Goal: Information Seeking & Learning: Learn about a topic

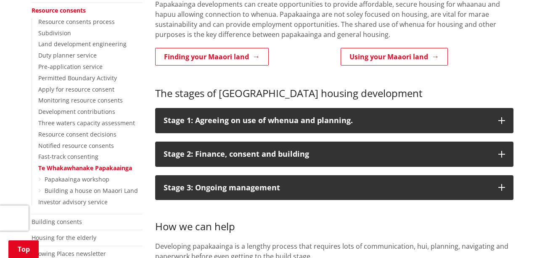
scroll to position [203, 0]
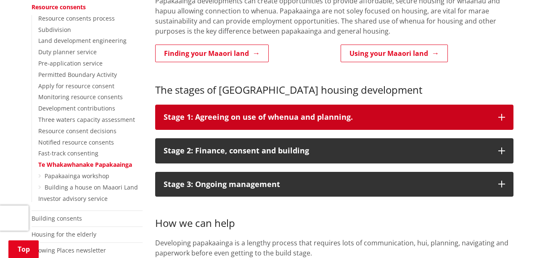
click at [502, 115] on icon "button" at bounding box center [502, 117] width 7 height 7
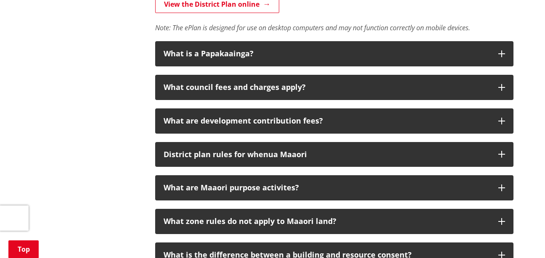
scroll to position [624, 0]
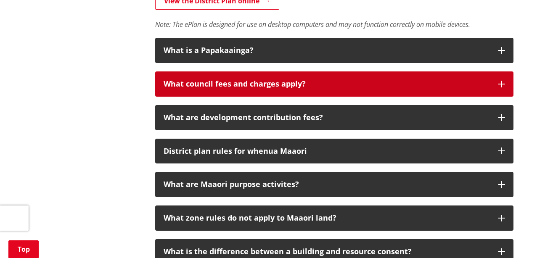
click at [502, 81] on icon "button" at bounding box center [502, 84] width 7 height 7
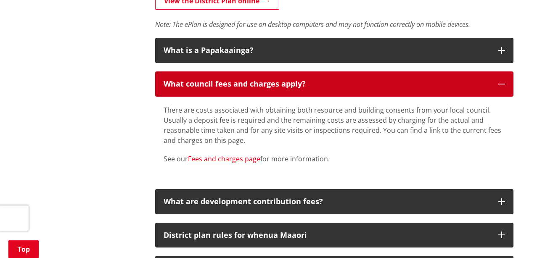
click at [502, 81] on icon "button" at bounding box center [502, 84] width 7 height 7
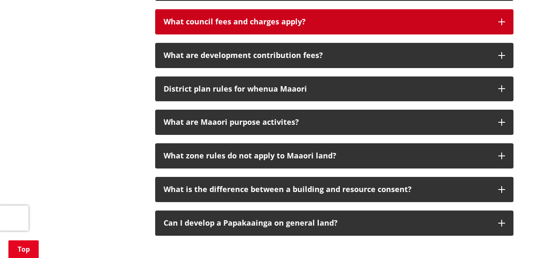
scroll to position [689, 0]
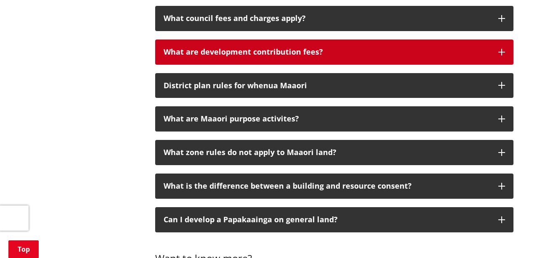
click at [504, 55] on icon "button" at bounding box center [502, 52] width 7 height 7
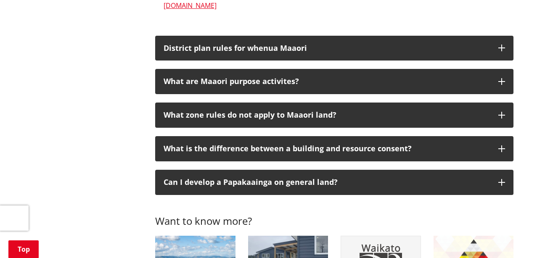
scroll to position [850, 0]
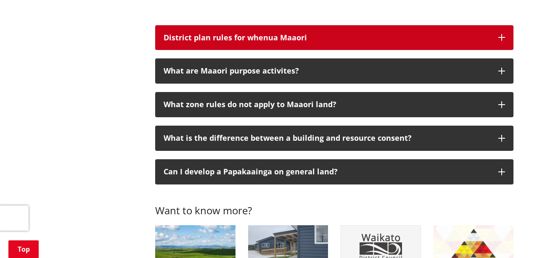
click at [500, 35] on icon "button" at bounding box center [502, 37] width 7 height 7
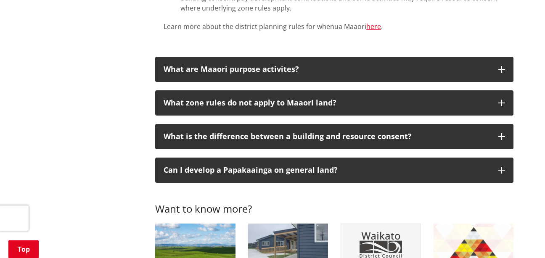
scroll to position [1105, 0]
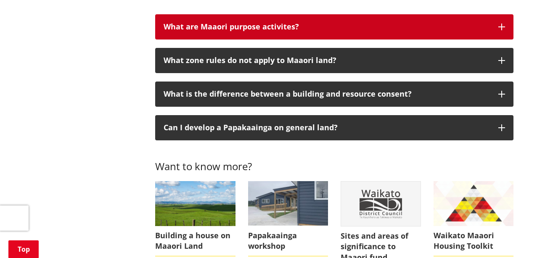
click at [498, 29] on button "What are Maaori purpose activites?" at bounding box center [334, 26] width 358 height 25
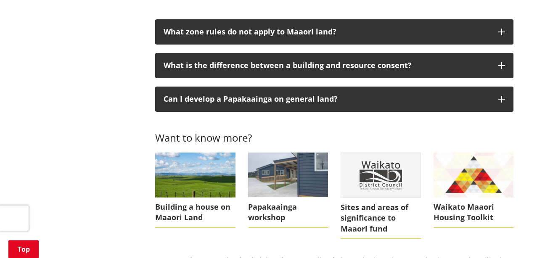
scroll to position [1308, 0]
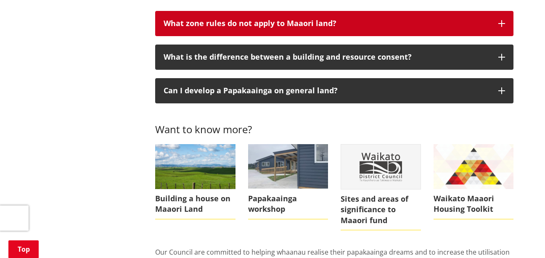
click at [502, 29] on button "What zone rules do not apply to Maaori land?" at bounding box center [334, 23] width 358 height 25
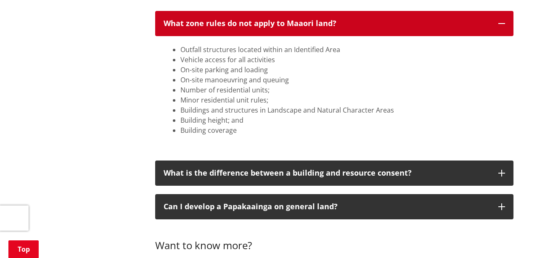
click at [502, 28] on button "What zone rules do not apply to Maaori land?" at bounding box center [334, 23] width 358 height 25
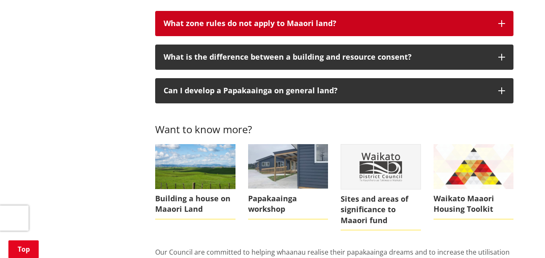
click at [510, 23] on button "What zone rules do not apply to Maaori land?" at bounding box center [334, 23] width 358 height 25
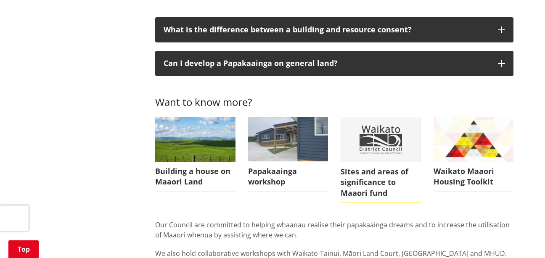
scroll to position [1460, 0]
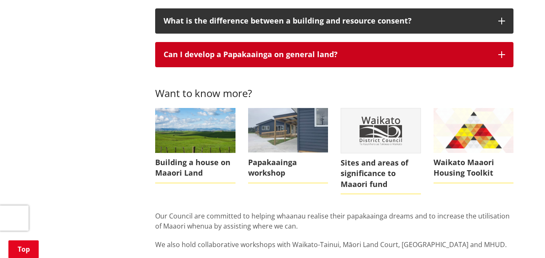
click at [500, 57] on icon "button" at bounding box center [502, 54] width 7 height 7
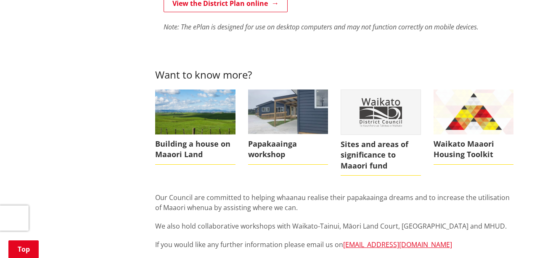
scroll to position [1667, 0]
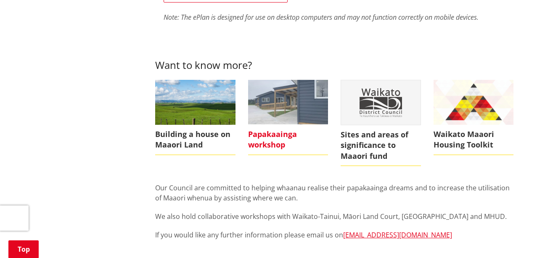
click at [284, 138] on span "Papakaainga workshop" at bounding box center [288, 140] width 80 height 30
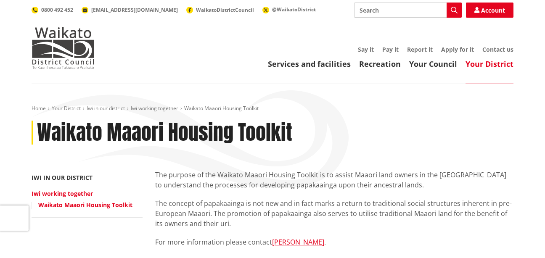
click at [314, 169] on div "Home Your District Iwi in our district Iwi working together Waikato Maaori Hous…" at bounding box center [272, 137] width 495 height 65
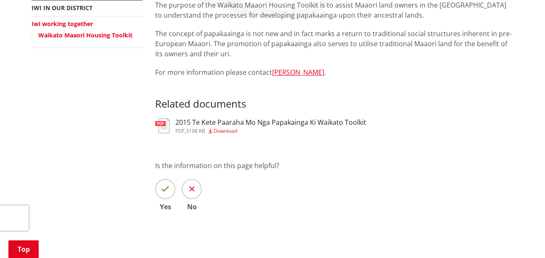
scroll to position [168, 0]
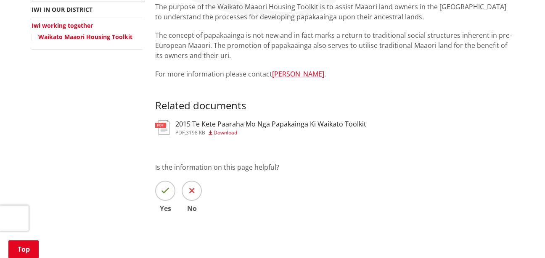
click at [276, 122] on h3 "2015 Te Kete Paaraha Mo Nga Papakainga Ki Waikato Toolkit" at bounding box center [270, 124] width 191 height 8
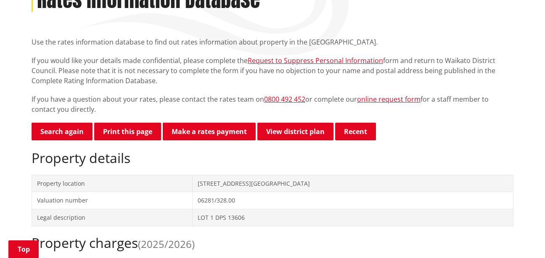
scroll to position [135, 0]
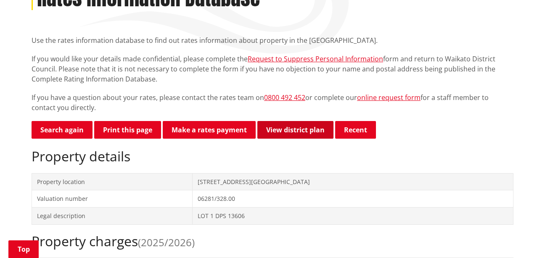
click at [287, 135] on link "View district plan" at bounding box center [296, 130] width 76 height 18
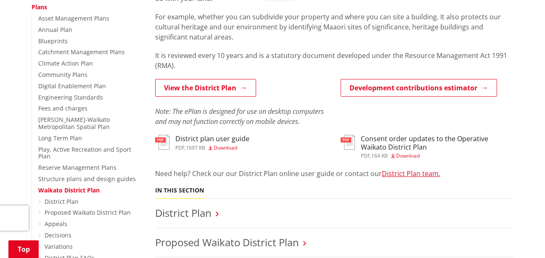
scroll to position [185, 0]
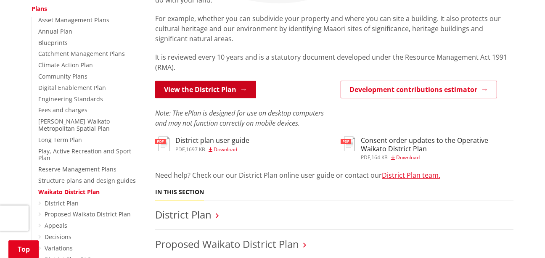
click at [235, 97] on link "View the District Plan" at bounding box center [205, 90] width 101 height 18
